Goal: Information Seeking & Learning: Learn about a topic

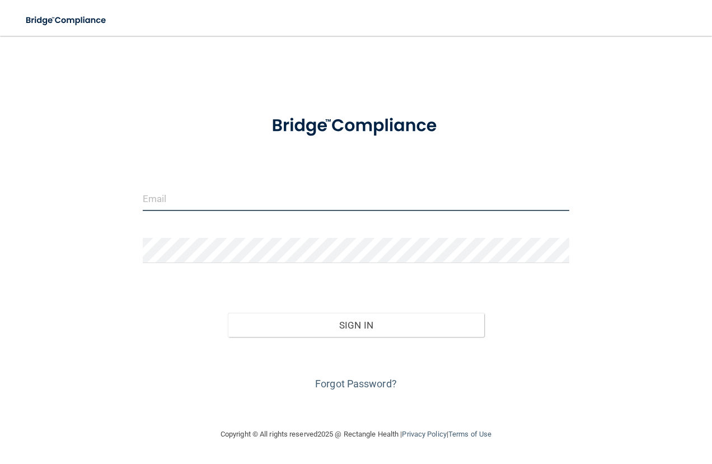
click at [359, 202] on input "email" at bounding box center [356, 198] width 427 height 25
type input "[EMAIL_ADDRESS][PERSON_NAME][DOMAIN_NAME]"
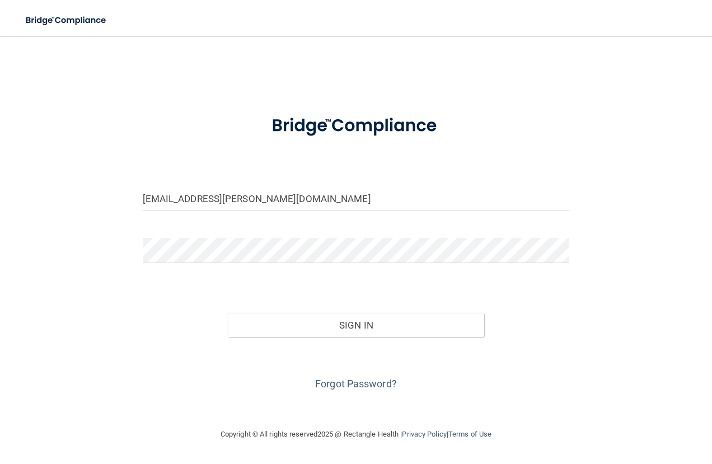
click at [584, 299] on div "kanoe.baird@lpden.com Invalid email/password. You don't have permission to acce…" at bounding box center [355, 231] width 667 height 369
click at [417, 331] on button "Sign In" at bounding box center [356, 325] width 256 height 25
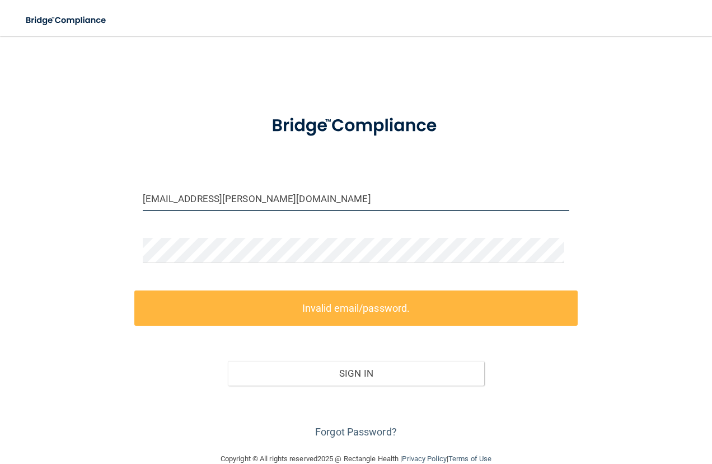
click at [259, 201] on input "[EMAIL_ADDRESS][PERSON_NAME][DOMAIN_NAME]" at bounding box center [356, 198] width 427 height 25
drag, startPoint x: 260, startPoint y: 198, endPoint x: 193, endPoint y: 203, distance: 67.4
click at [193, 203] on input "[EMAIL_ADDRESS][PERSON_NAME][DOMAIN_NAME]" at bounding box center [356, 198] width 427 height 25
click at [267, 194] on input "[EMAIL_ADDRESS][PERSON_NAME][DOMAIN_NAME]" at bounding box center [356, 198] width 427 height 25
click at [328, 430] on link "Forgot Password?" at bounding box center [356, 432] width 82 height 12
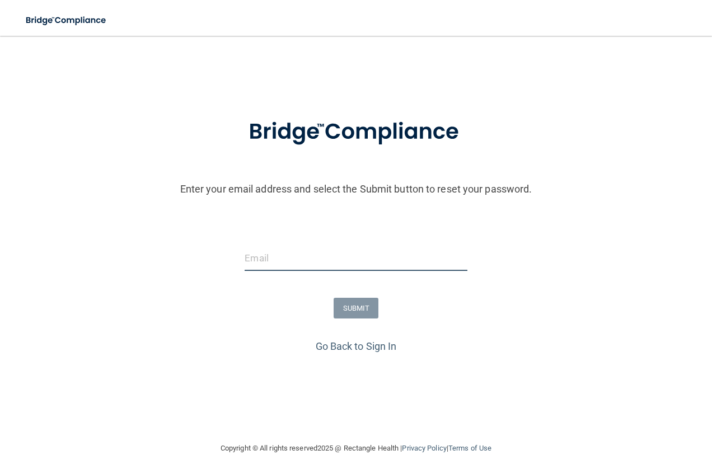
click at [311, 266] on input "email" at bounding box center [356, 258] width 222 height 25
type input "[EMAIL_ADDRESS][PERSON_NAME][DOMAIN_NAME]"
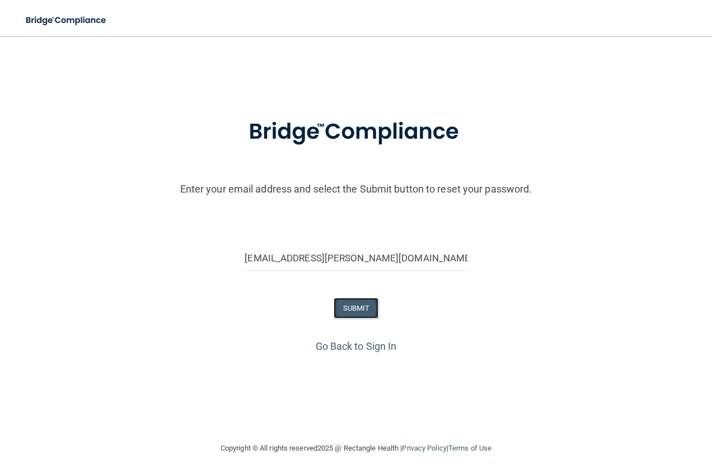
click at [351, 302] on button "SUBMIT" at bounding box center [356, 308] width 45 height 21
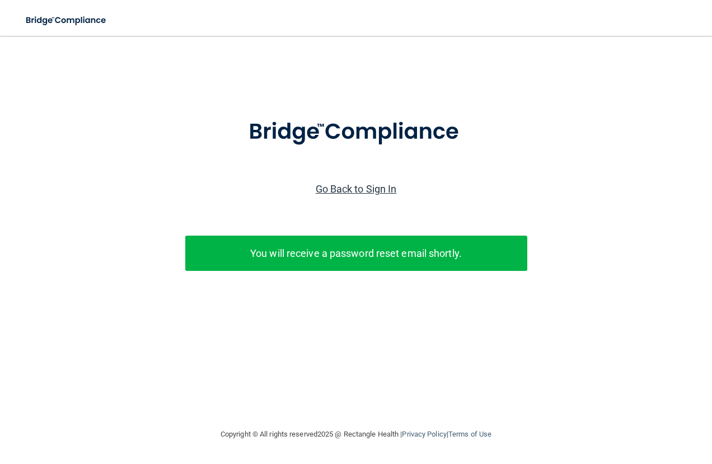
click at [380, 188] on link "Go Back to Sign In" at bounding box center [356, 189] width 81 height 12
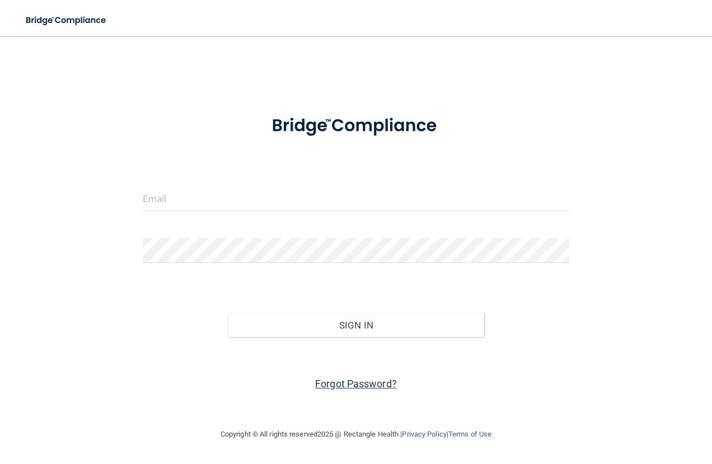
click at [350, 383] on link "Forgot Password?" at bounding box center [356, 384] width 82 height 12
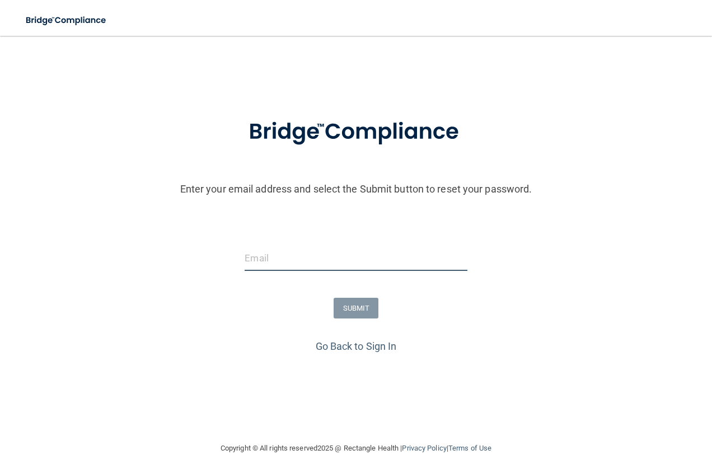
click at [277, 263] on input "email" at bounding box center [356, 258] width 222 height 25
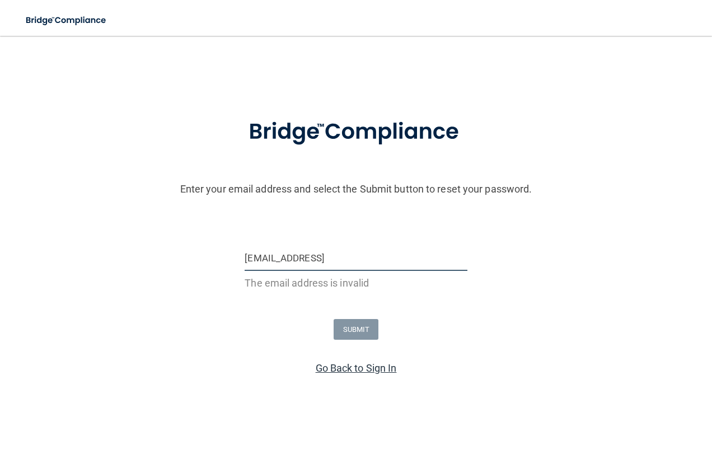
type input "kybarid@gmail"
click at [344, 363] on link "Go Back to Sign In" at bounding box center [356, 368] width 81 height 12
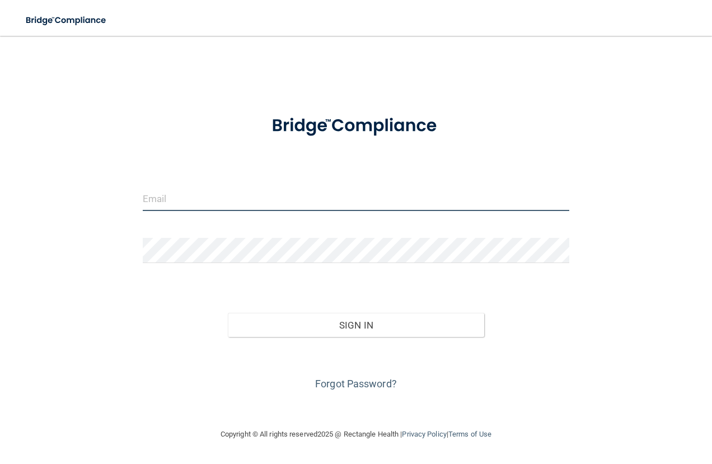
click at [232, 204] on input "email" at bounding box center [356, 198] width 427 height 25
type input "kybaird@gmail.com"
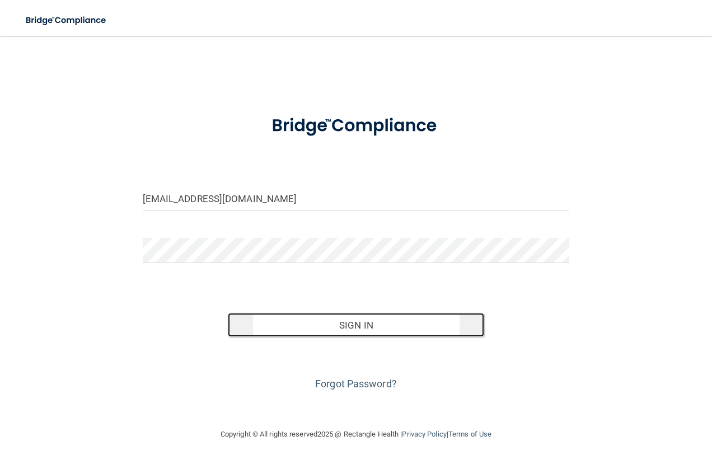
click at [373, 329] on button "Sign In" at bounding box center [356, 325] width 256 height 25
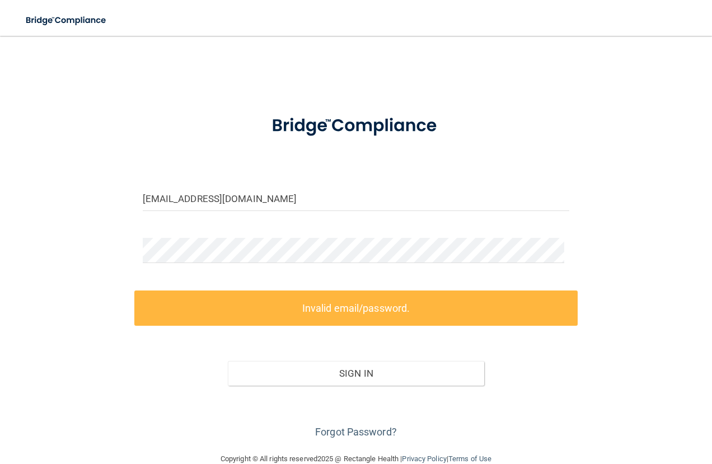
click at [338, 437] on div "Forgot Password?" at bounding box center [356, 414] width 444 height 56
click at [371, 434] on link "Forgot Password?" at bounding box center [356, 432] width 82 height 12
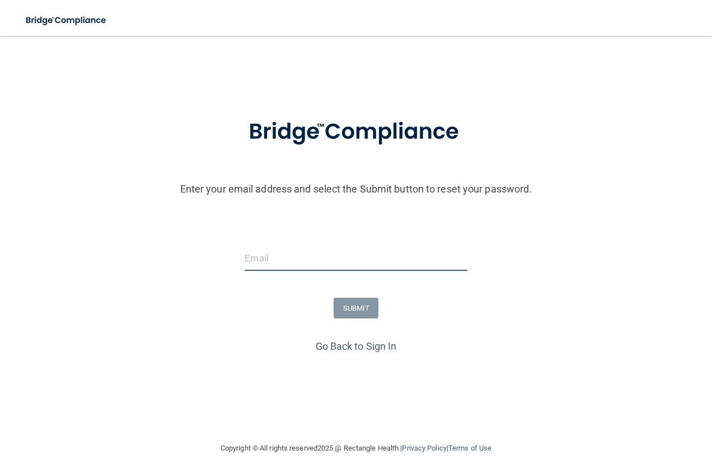
click at [308, 267] on input "email" at bounding box center [356, 258] width 222 height 25
type input "kybaird@gmail.com"
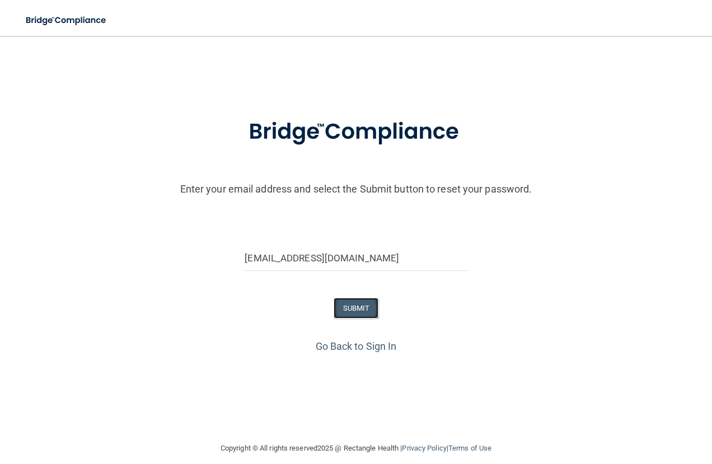
click at [358, 307] on button "SUBMIT" at bounding box center [356, 308] width 45 height 21
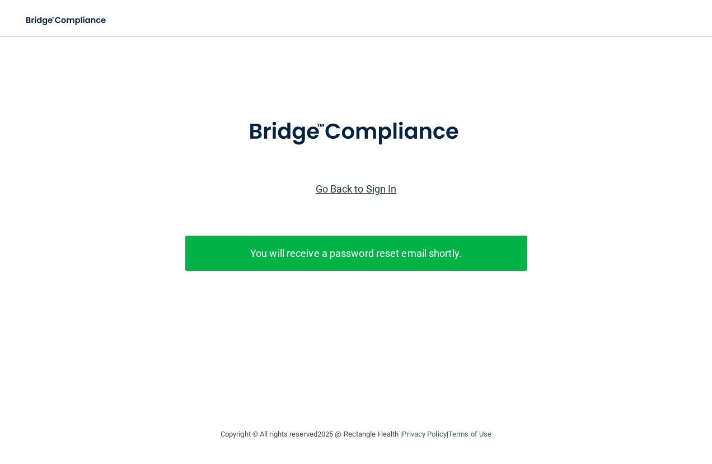
click at [367, 190] on link "Go Back to Sign In" at bounding box center [356, 189] width 81 height 12
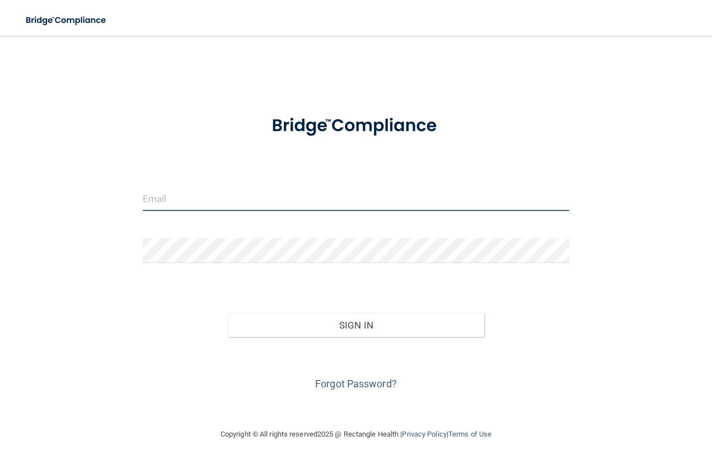
click at [231, 202] on input "email" at bounding box center [356, 198] width 427 height 25
type input "drkanoe@gmail.com"
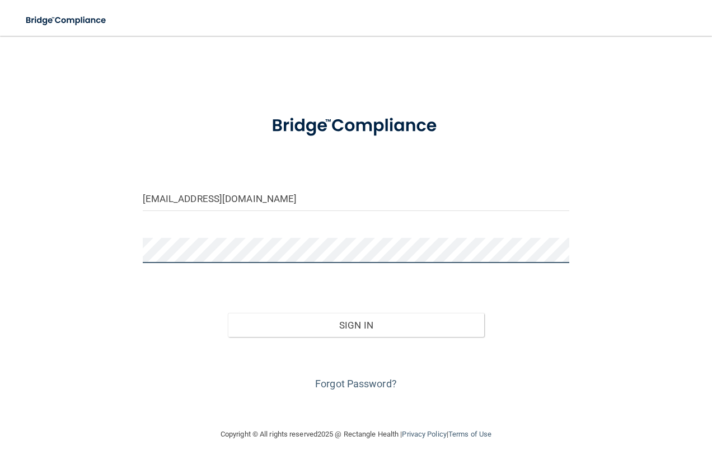
click at [228, 313] on button "Sign In" at bounding box center [356, 325] width 256 height 25
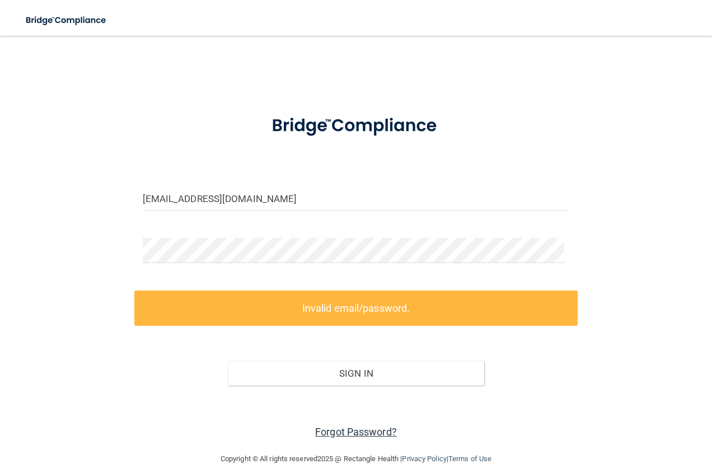
click at [365, 436] on link "Forgot Password?" at bounding box center [356, 432] width 82 height 12
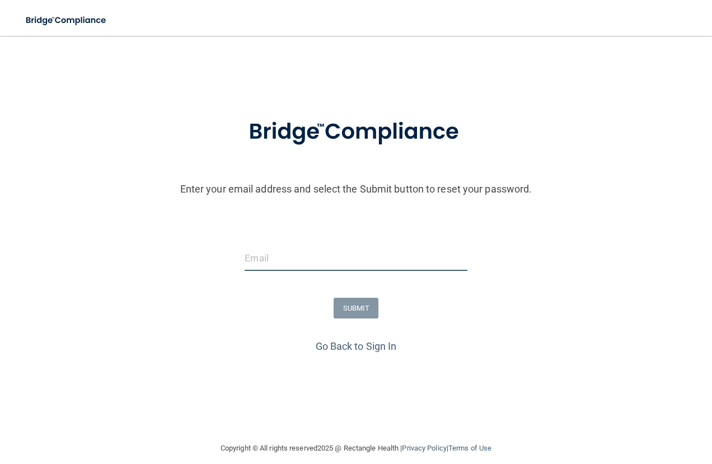
click at [335, 258] on input "email" at bounding box center [356, 258] width 222 height 25
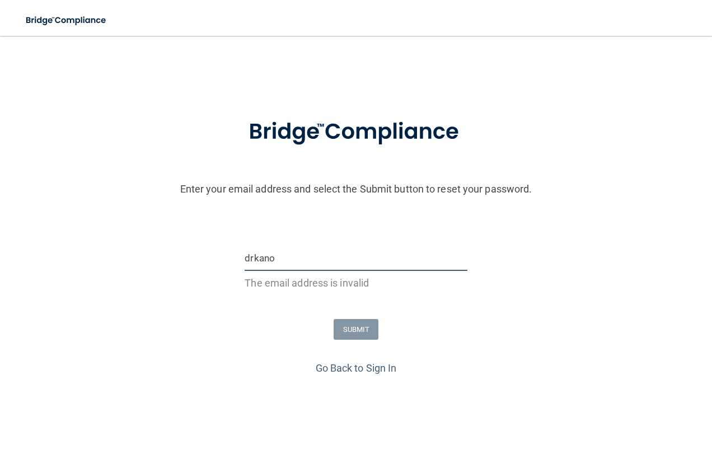
type input "drkanoe@gmail.com"
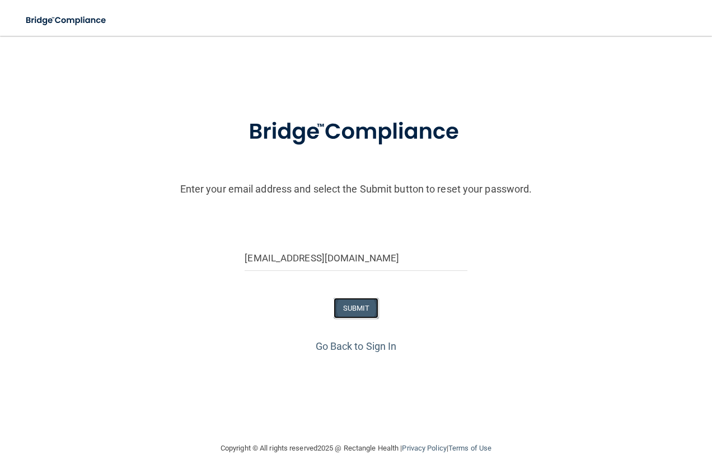
click at [358, 304] on button "SUBMIT" at bounding box center [356, 308] width 45 height 21
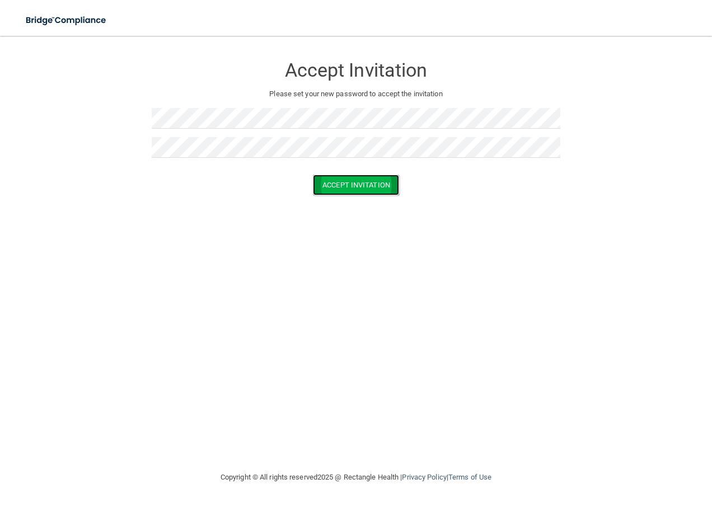
click at [345, 181] on button "Accept Invitation" at bounding box center [356, 185] width 86 height 21
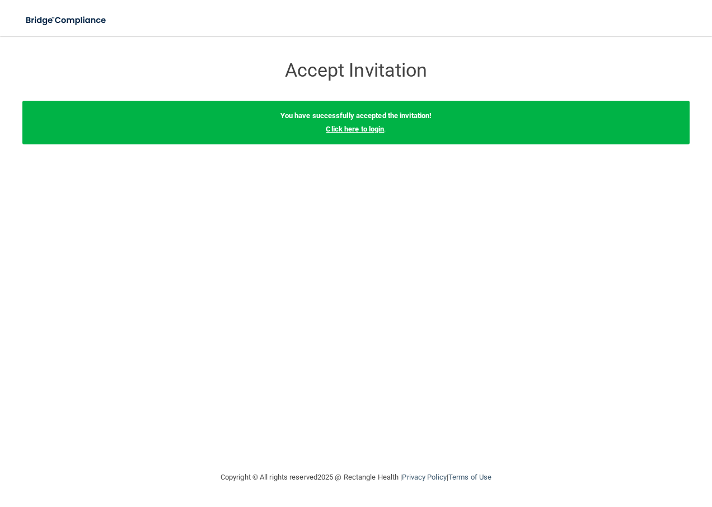
click at [377, 129] on link "Click here to login" at bounding box center [355, 129] width 58 height 8
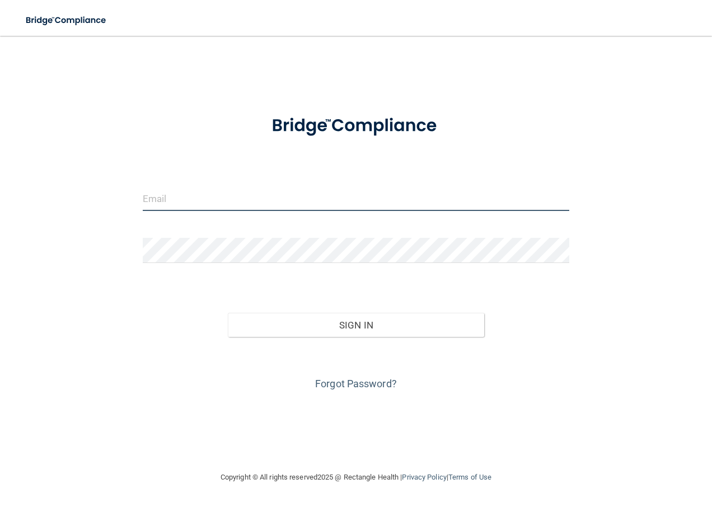
type input "[EMAIL_ADDRESS][PERSON_NAME][DOMAIN_NAME]"
click at [313, 209] on input "[EMAIL_ADDRESS][PERSON_NAME][DOMAIN_NAME]" at bounding box center [356, 198] width 427 height 25
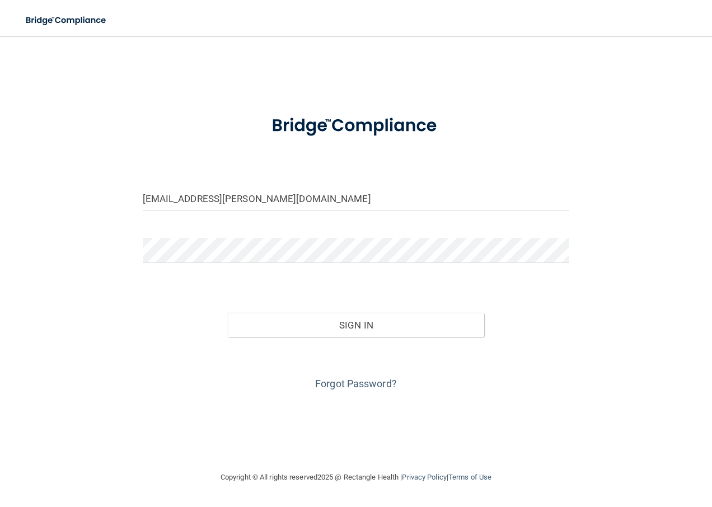
click at [555, 305] on div "Sign In" at bounding box center [356, 314] width 444 height 47
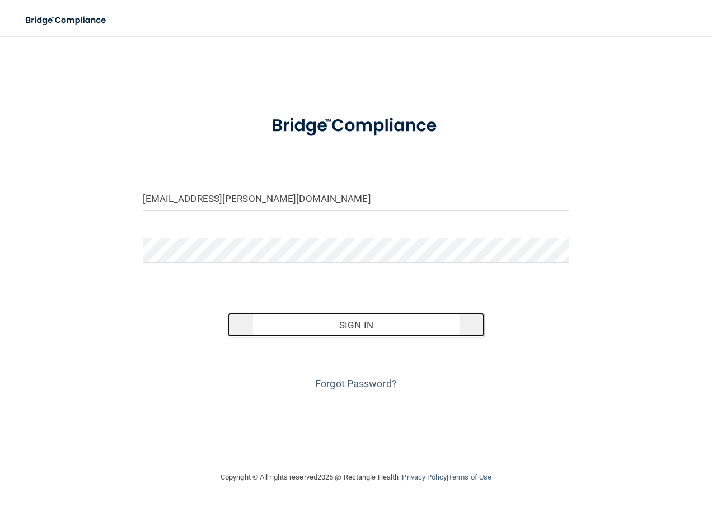
click at [408, 322] on button "Sign In" at bounding box center [356, 325] width 256 height 25
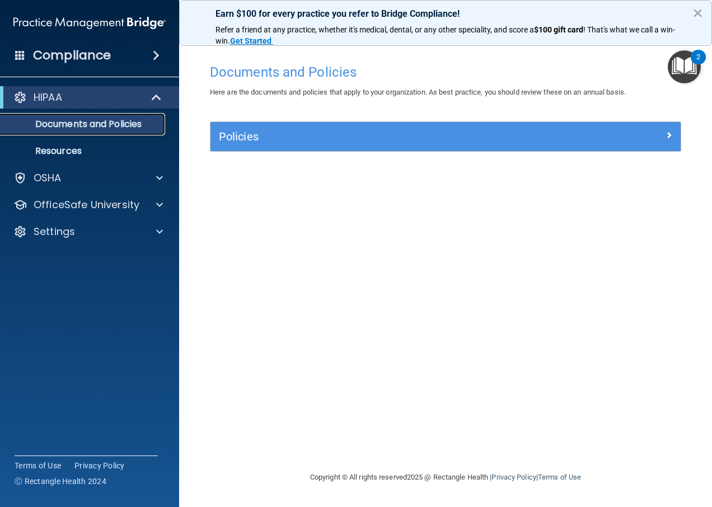
click at [84, 125] on p "Documents and Policies" at bounding box center [83, 124] width 153 height 11
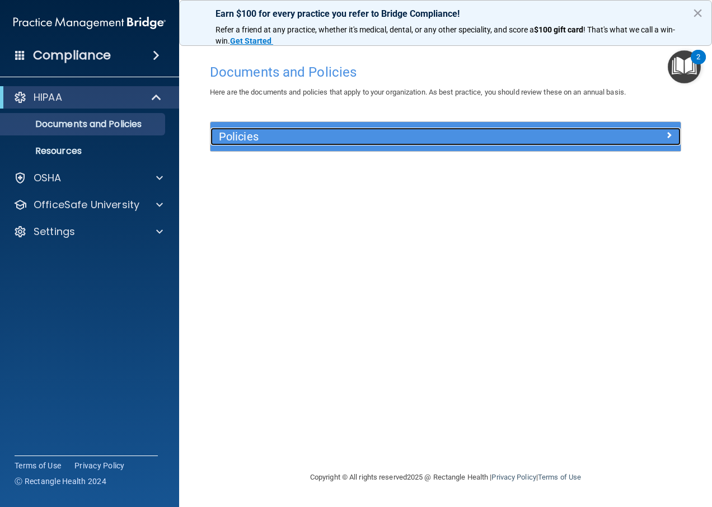
click at [274, 137] on h5 "Policies" at bounding box center [387, 136] width 336 height 12
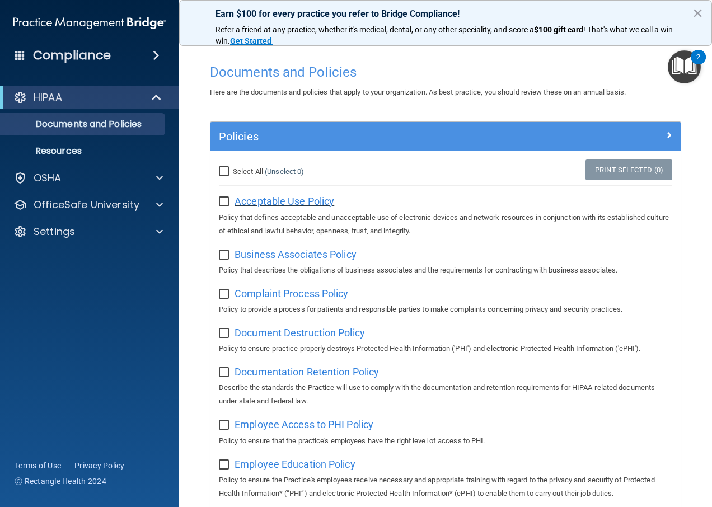
click at [319, 203] on span "Acceptable Use Policy" at bounding box center [285, 201] width 100 height 12
click at [224, 202] on input "checkbox" at bounding box center [225, 202] width 13 height 9
checkbox input "true"
click at [277, 255] on span "Business Associates Policy" at bounding box center [296, 255] width 122 height 12
click at [224, 255] on input "checkbox" at bounding box center [225, 255] width 13 height 9
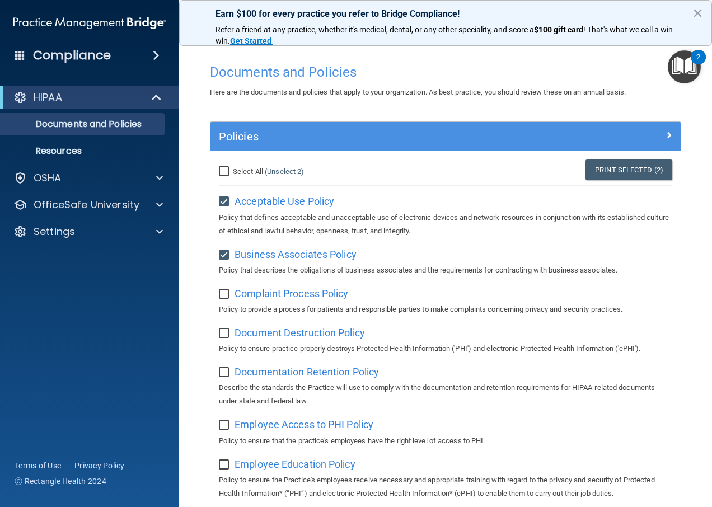
click at [224, 256] on input "checkbox" at bounding box center [225, 255] width 13 height 9
checkbox input "false"
click at [223, 203] on input "checkbox" at bounding box center [225, 202] width 13 height 9
checkbox input "false"
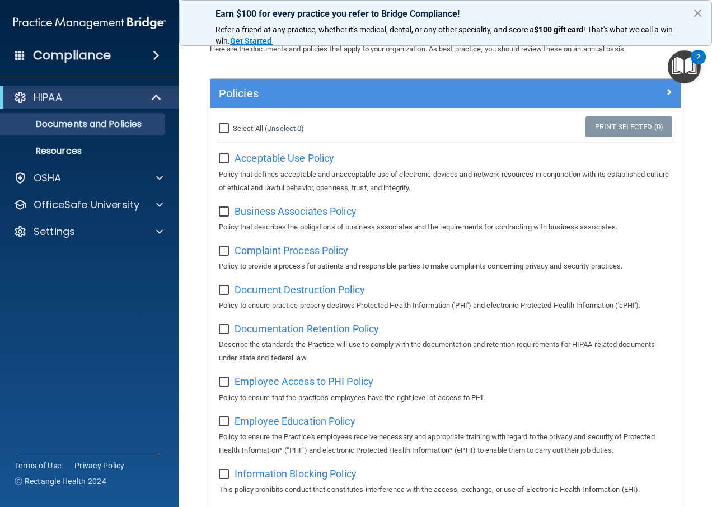
scroll to position [112, 0]
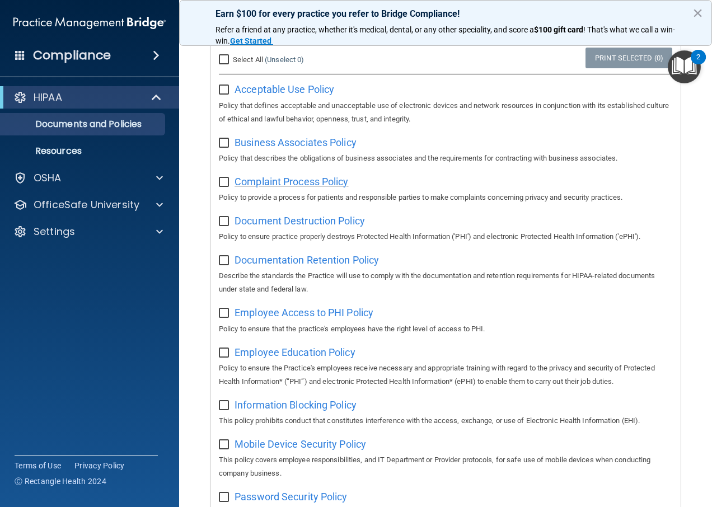
click at [325, 181] on span "Complaint Process Policy" at bounding box center [292, 182] width 114 height 12
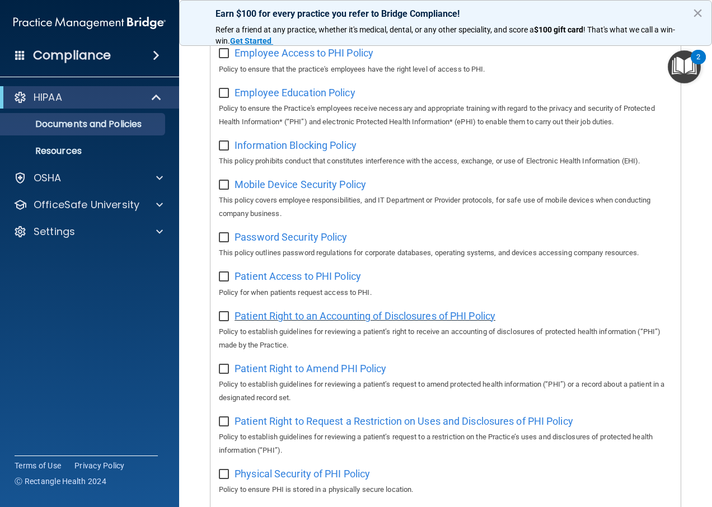
scroll to position [392, 0]
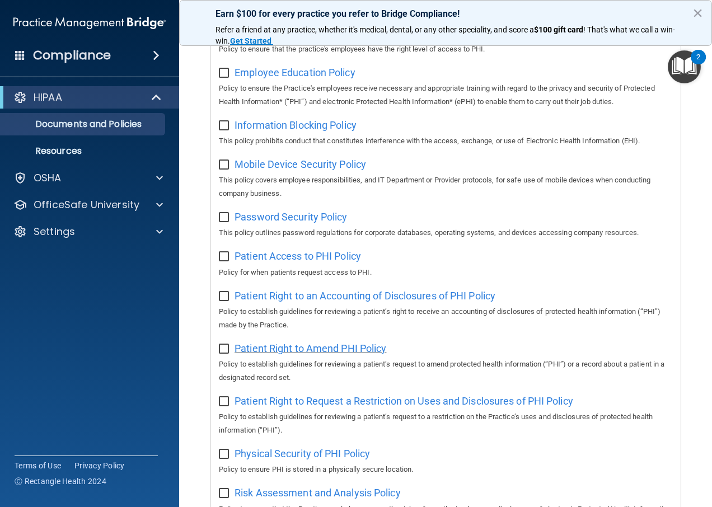
click at [340, 354] on span "Patient Right to Amend PHI Policy" at bounding box center [311, 349] width 152 height 12
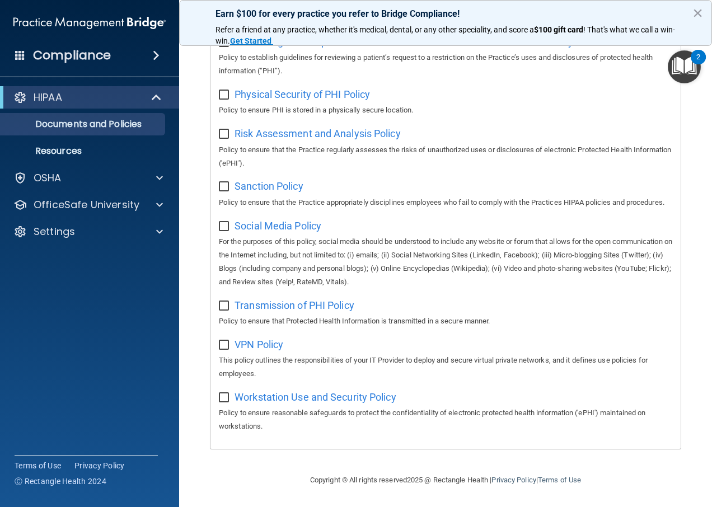
scroll to position [777, 0]
click at [70, 149] on p "Resources" at bounding box center [83, 151] width 153 height 11
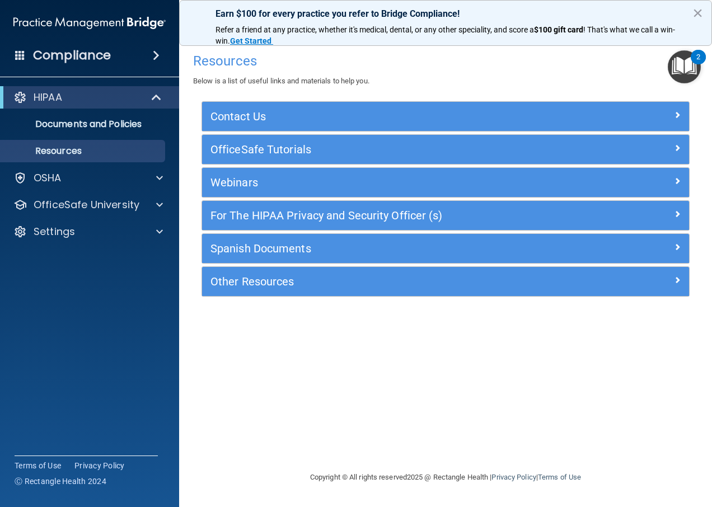
click at [97, 53] on h4 "Compliance" at bounding box center [72, 56] width 78 height 16
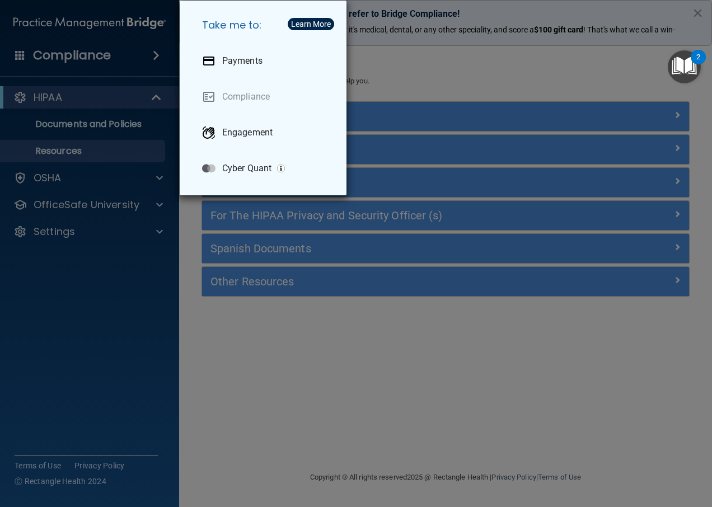
click at [97, 53] on div "Take me to: Payments Compliance Engagement Cyber Quant" at bounding box center [356, 253] width 712 height 507
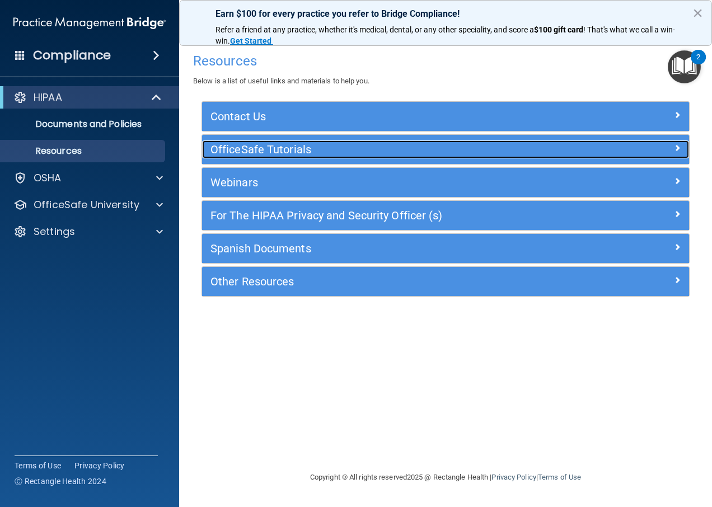
click at [244, 149] on h5 "OfficeSafe Tutorials" at bounding box center [385, 149] width 349 height 12
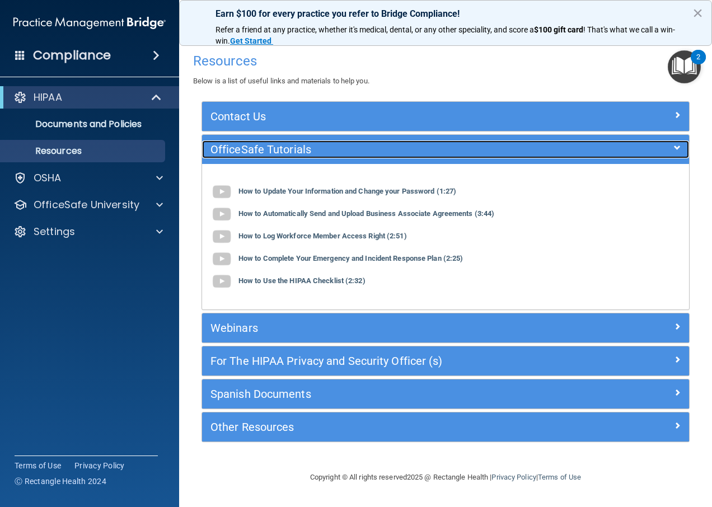
click at [244, 149] on h5 "OfficeSafe Tutorials" at bounding box center [385, 149] width 349 height 12
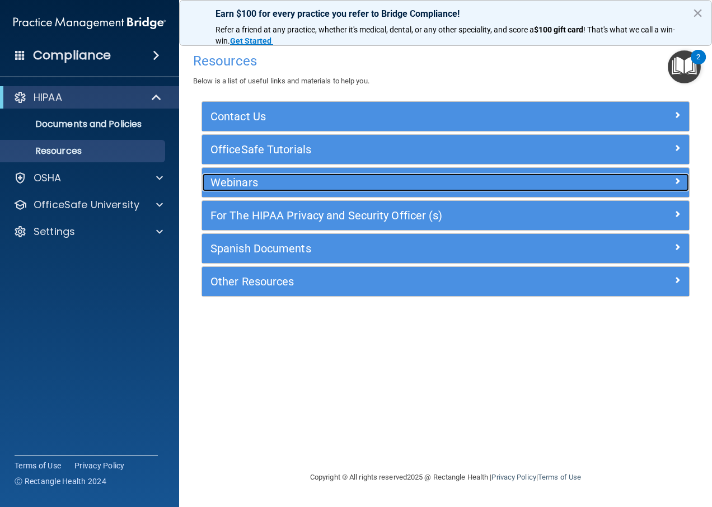
click at [245, 184] on h5 "Webinars" at bounding box center [385, 182] width 349 height 12
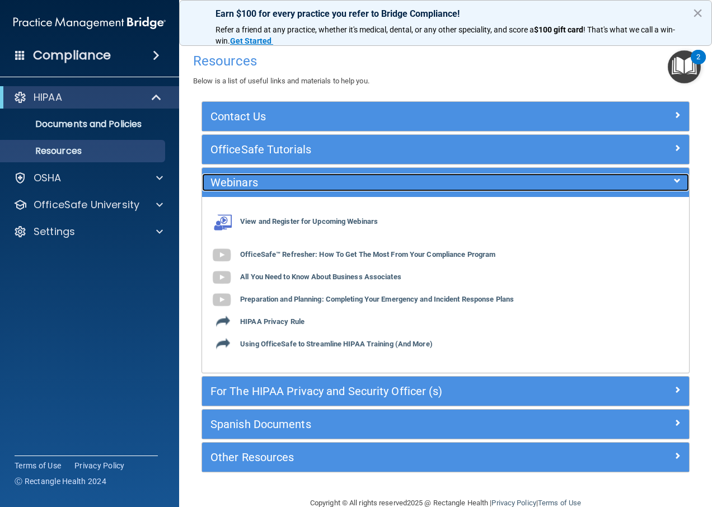
click at [245, 184] on h5 "Webinars" at bounding box center [385, 182] width 349 height 12
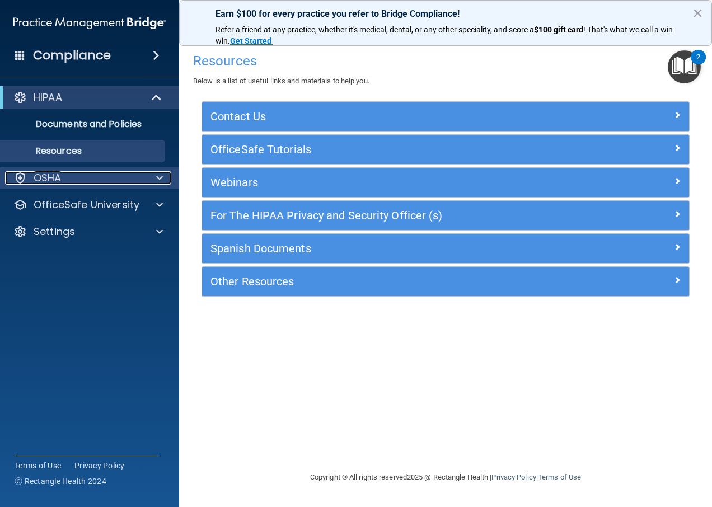
click at [57, 174] on p "OSHA" at bounding box center [48, 177] width 28 height 13
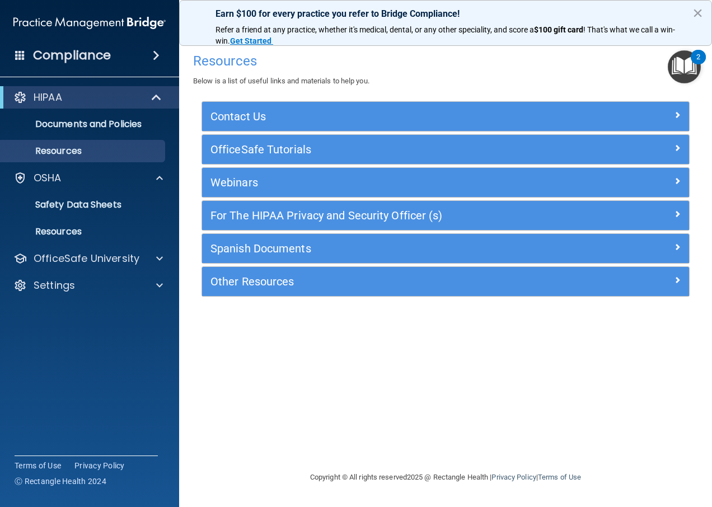
click at [531, 63] on h4 "Resources" at bounding box center [445, 61] width 505 height 15
click at [686, 64] on img "Open Resource Center, 2 new notifications" at bounding box center [684, 66] width 33 height 33
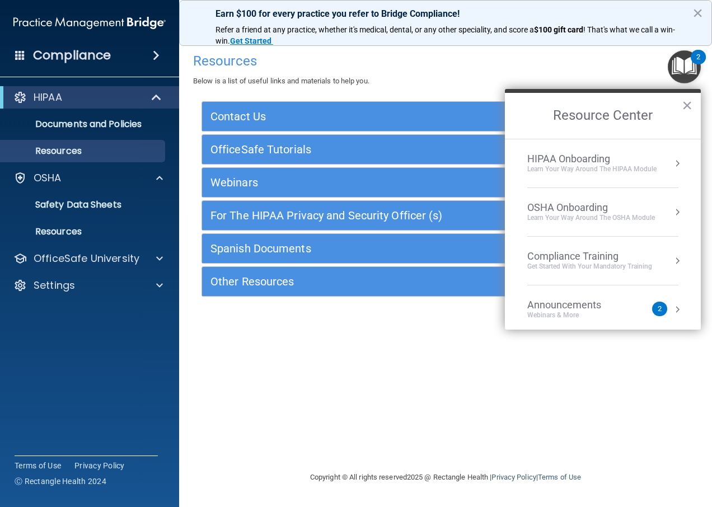
click at [634, 263] on div "Get Started with your mandatory training" at bounding box center [589, 267] width 125 height 10
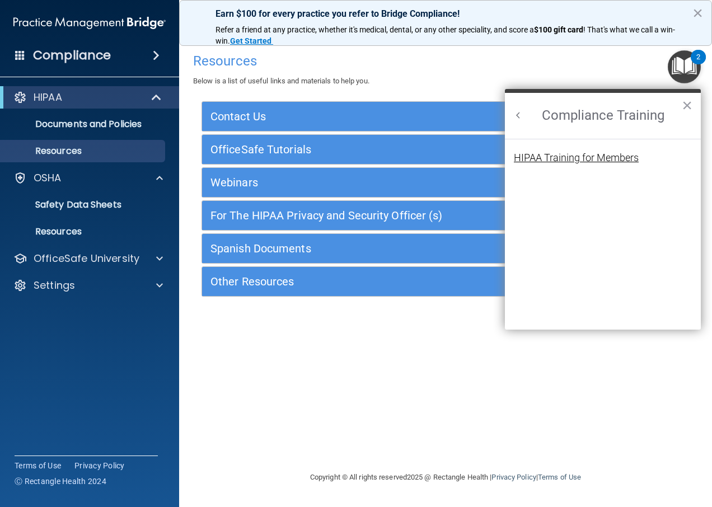
click at [612, 157] on div "HIPAA Training for Members" at bounding box center [576, 158] width 125 height 10
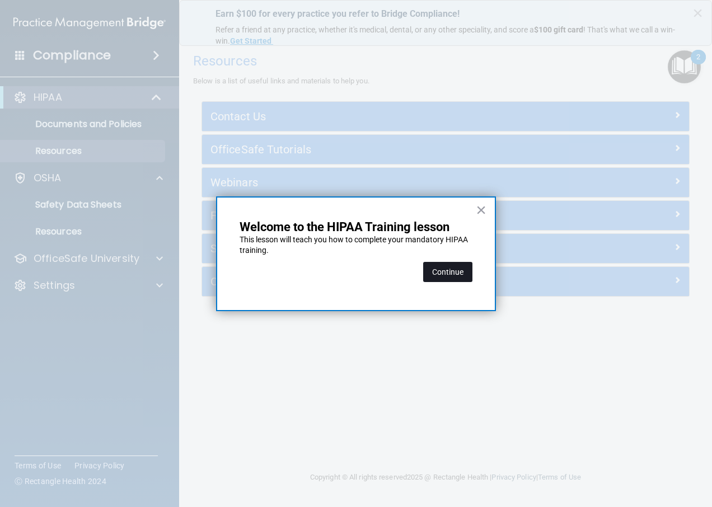
click at [456, 272] on button "Continue" at bounding box center [447, 272] width 49 height 20
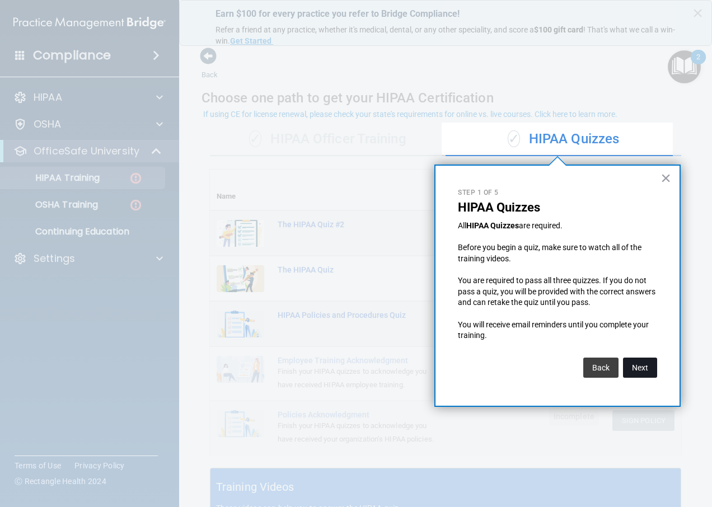
click at [641, 371] on button "Next" at bounding box center [640, 368] width 34 height 20
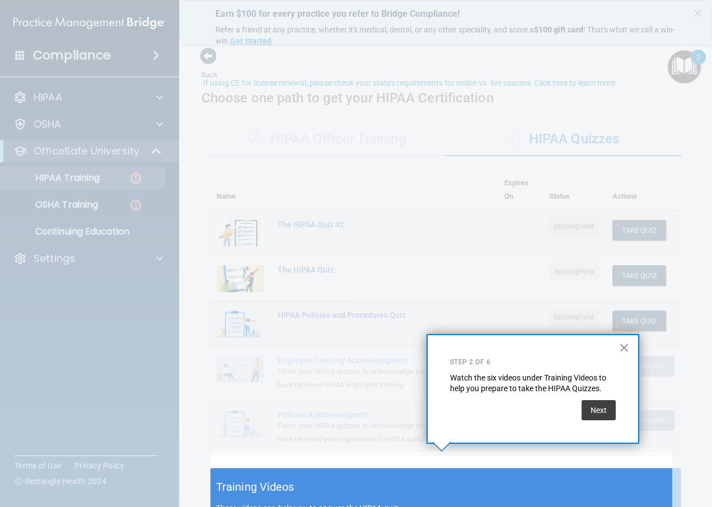
scroll to position [31, 0]
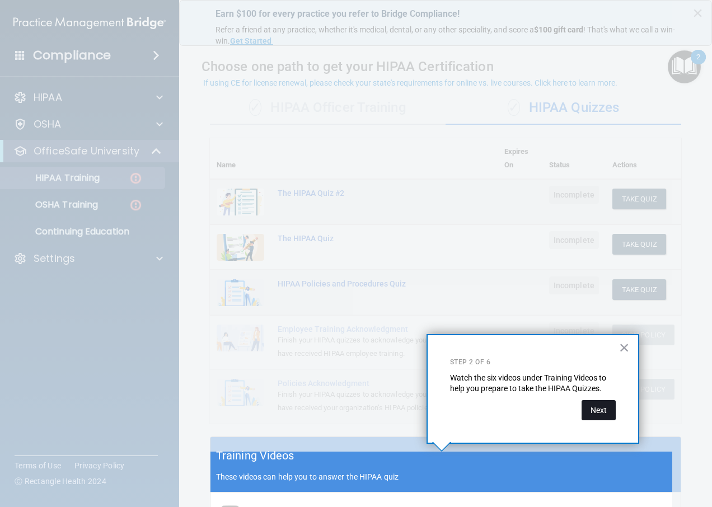
click at [602, 408] on button "Next" at bounding box center [599, 410] width 34 height 20
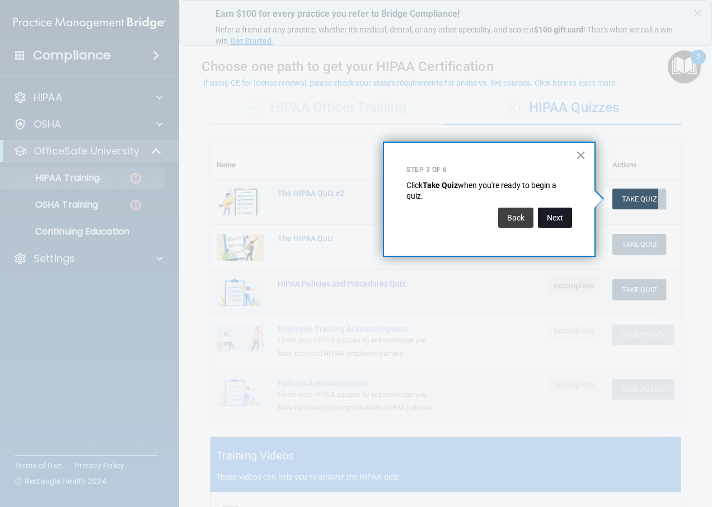
click at [556, 220] on button "Next" at bounding box center [555, 218] width 34 height 20
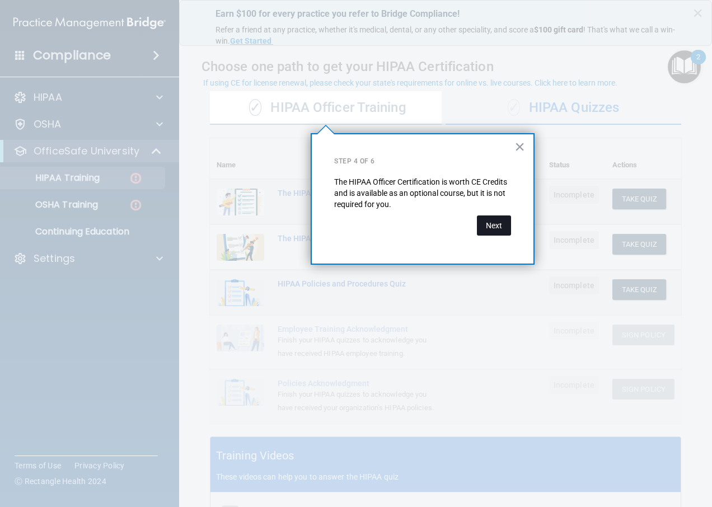
click at [499, 226] on button "Next" at bounding box center [494, 226] width 34 height 20
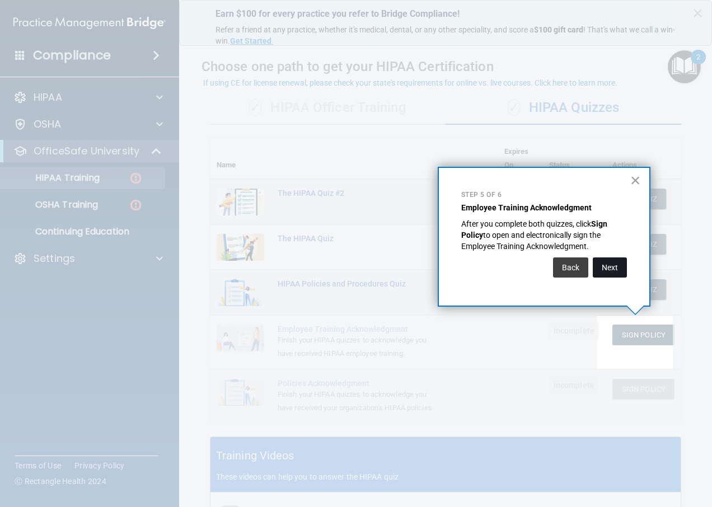
click at [610, 265] on button "Next" at bounding box center [610, 268] width 34 height 20
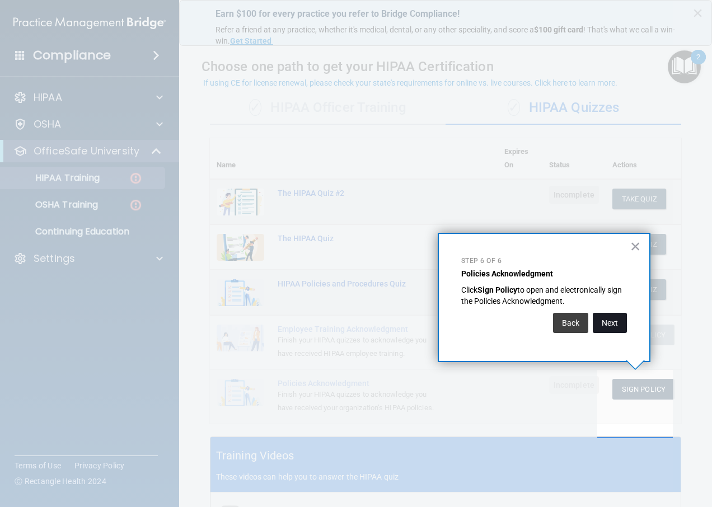
click at [614, 327] on button "Next" at bounding box center [610, 323] width 34 height 20
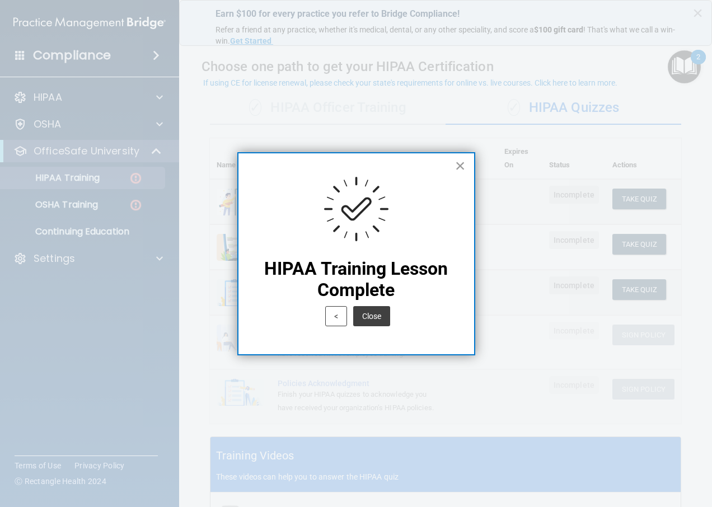
click at [465, 167] on button "×" at bounding box center [460, 166] width 11 height 18
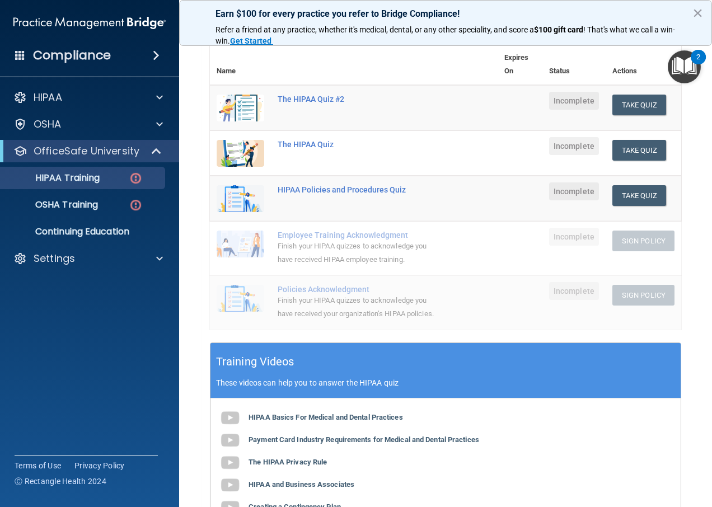
scroll to position [199, 0]
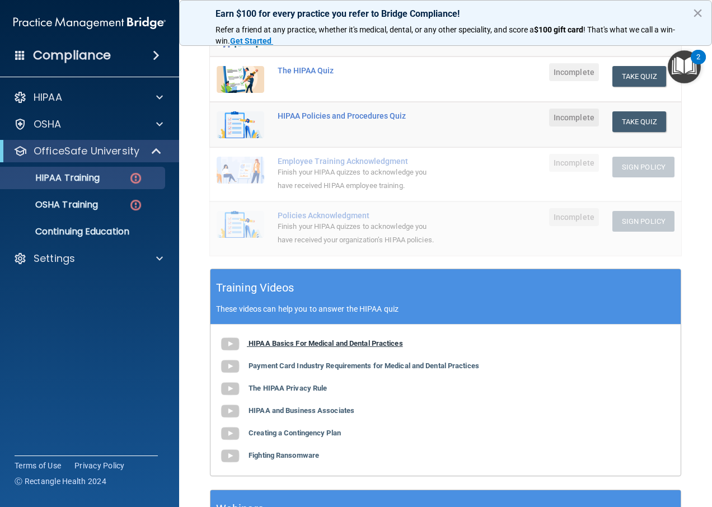
click at [314, 348] on b "HIPAA Basics For Medical and Dental Practices" at bounding box center [326, 343] width 155 height 8
